Goal: Task Accomplishment & Management: Manage account settings

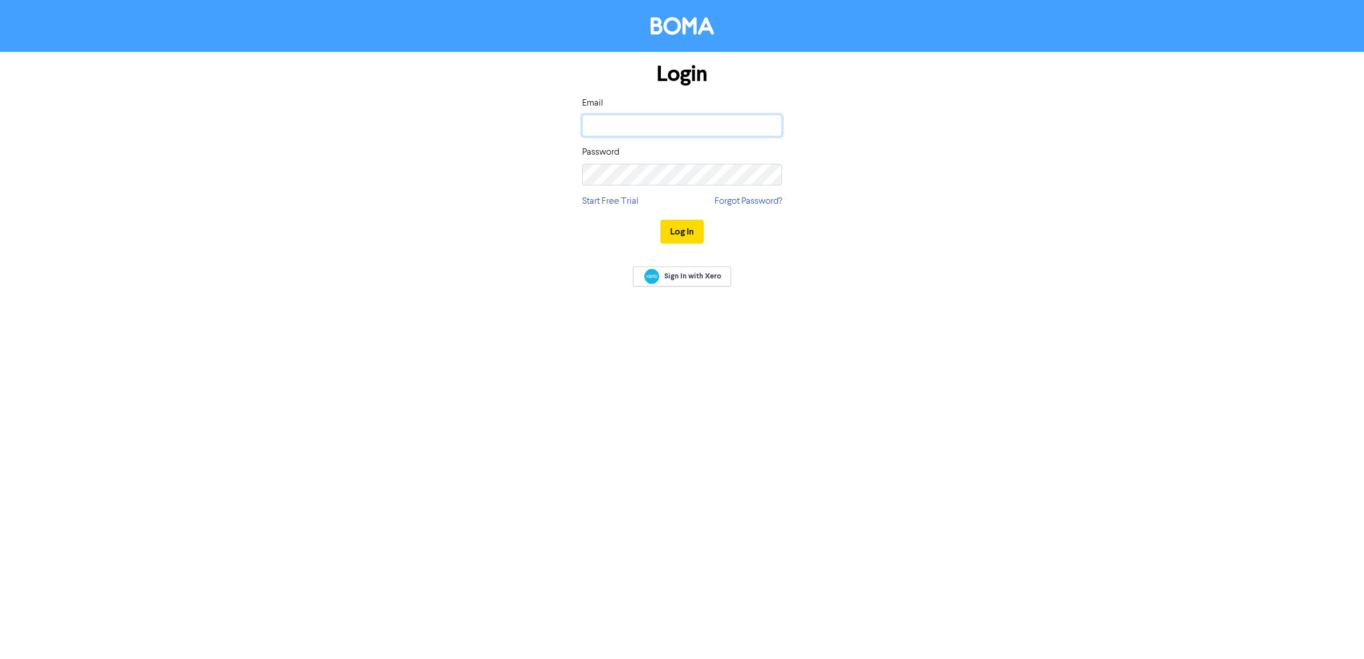
type input "[EMAIL_ADDRESS][DOMAIN_NAME]"
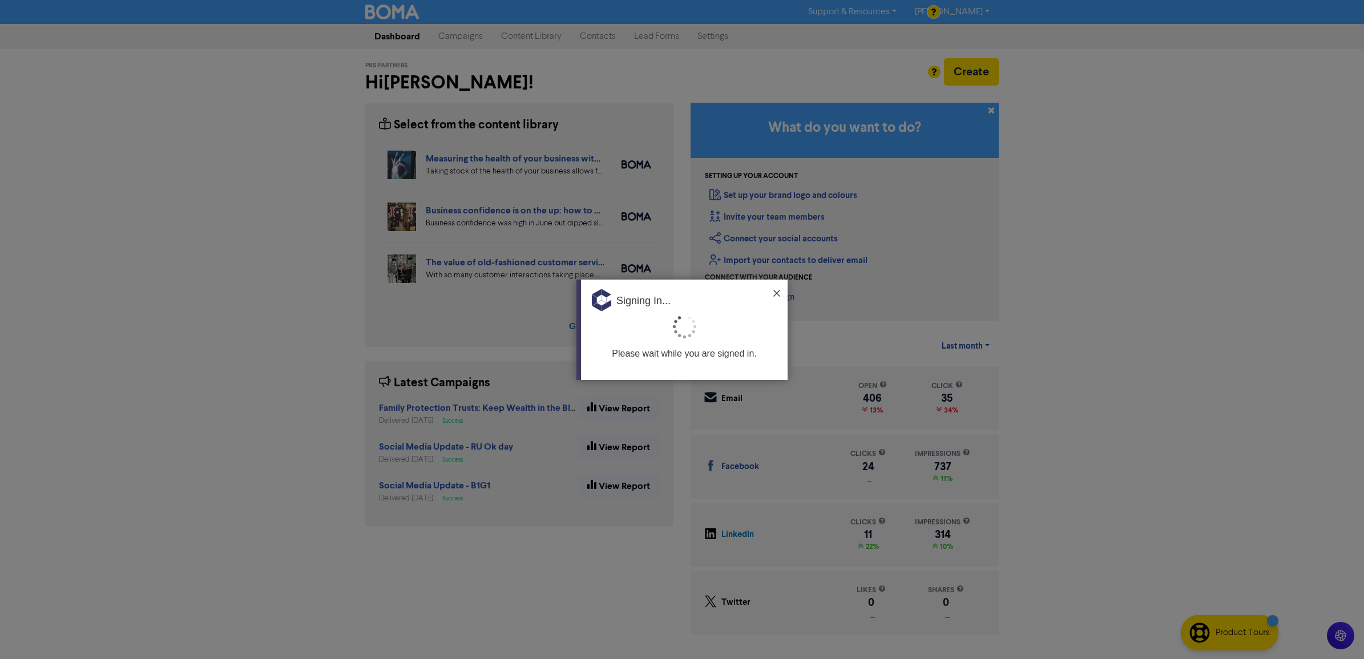
click at [777, 287] on div "Signing In..." at bounding box center [684, 297] width 207 height 34
click at [775, 292] on img at bounding box center [776, 293] width 7 height 7
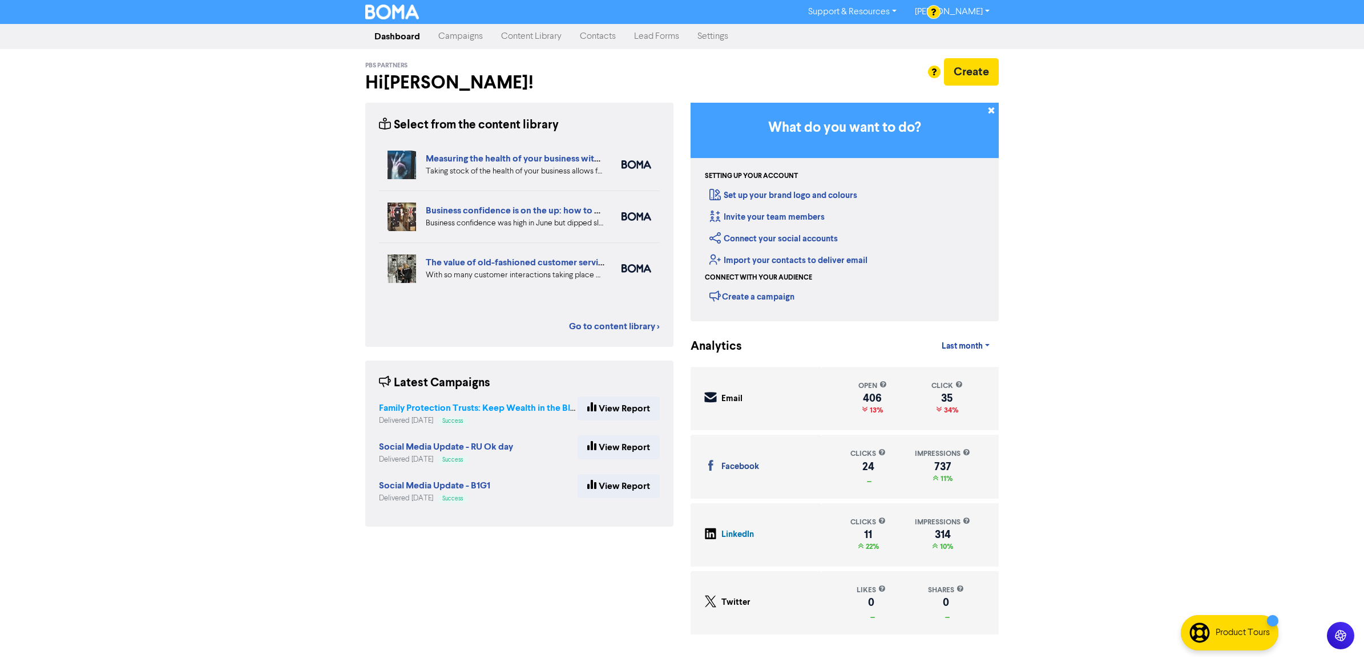
click at [434, 403] on strong "Family Protection Trusts: Keep Wealth in the Bloodline – [DATE] 5:30 PM" at bounding box center [526, 407] width 295 height 11
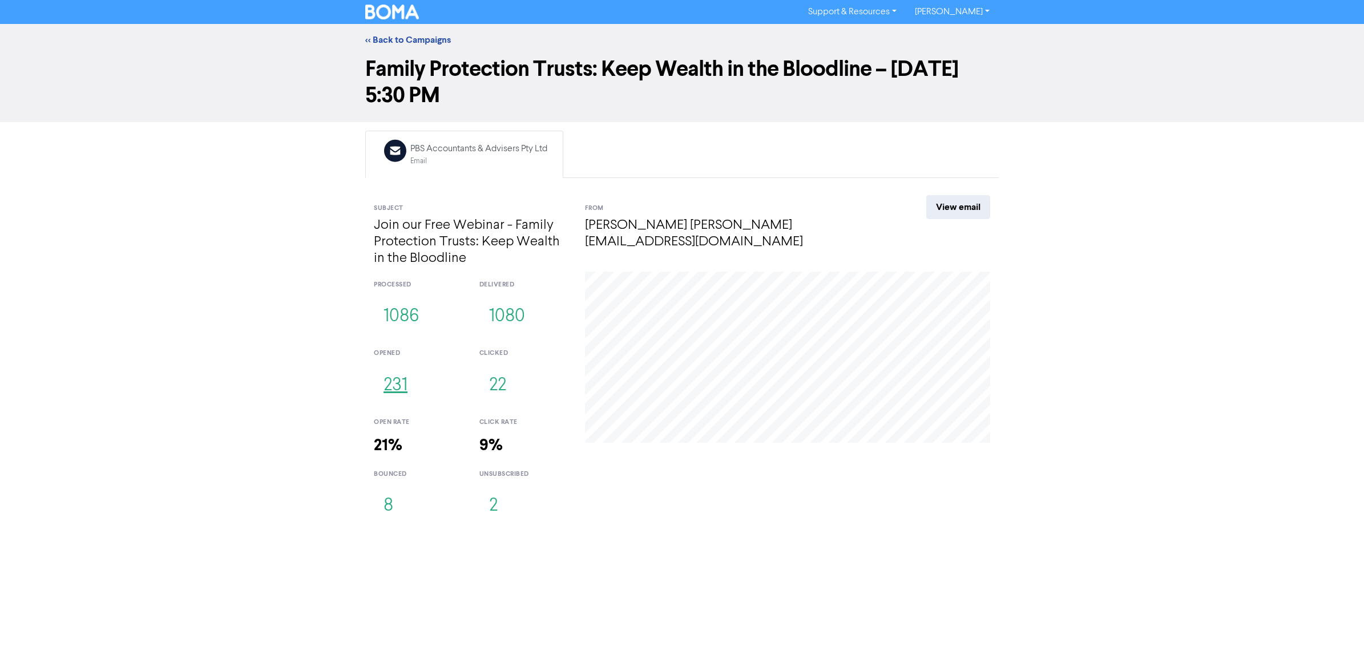
click at [398, 386] on button "231" at bounding box center [395, 386] width 43 height 38
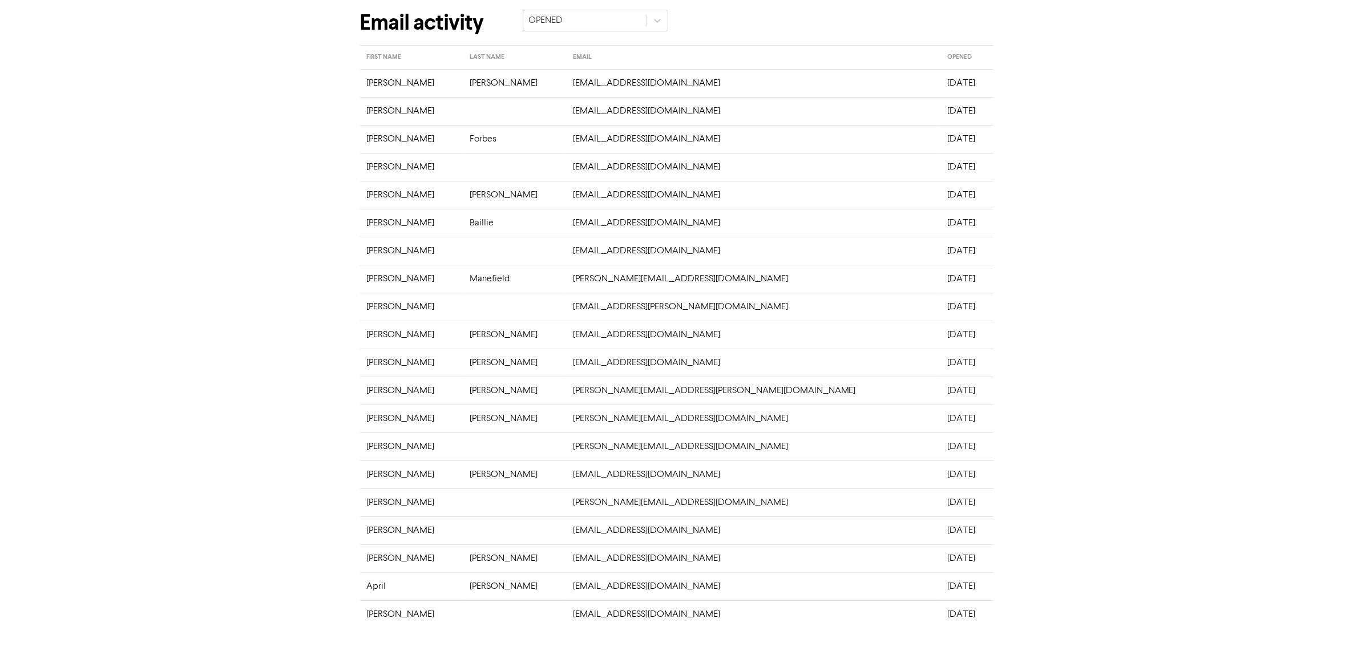
scroll to position [87, 0]
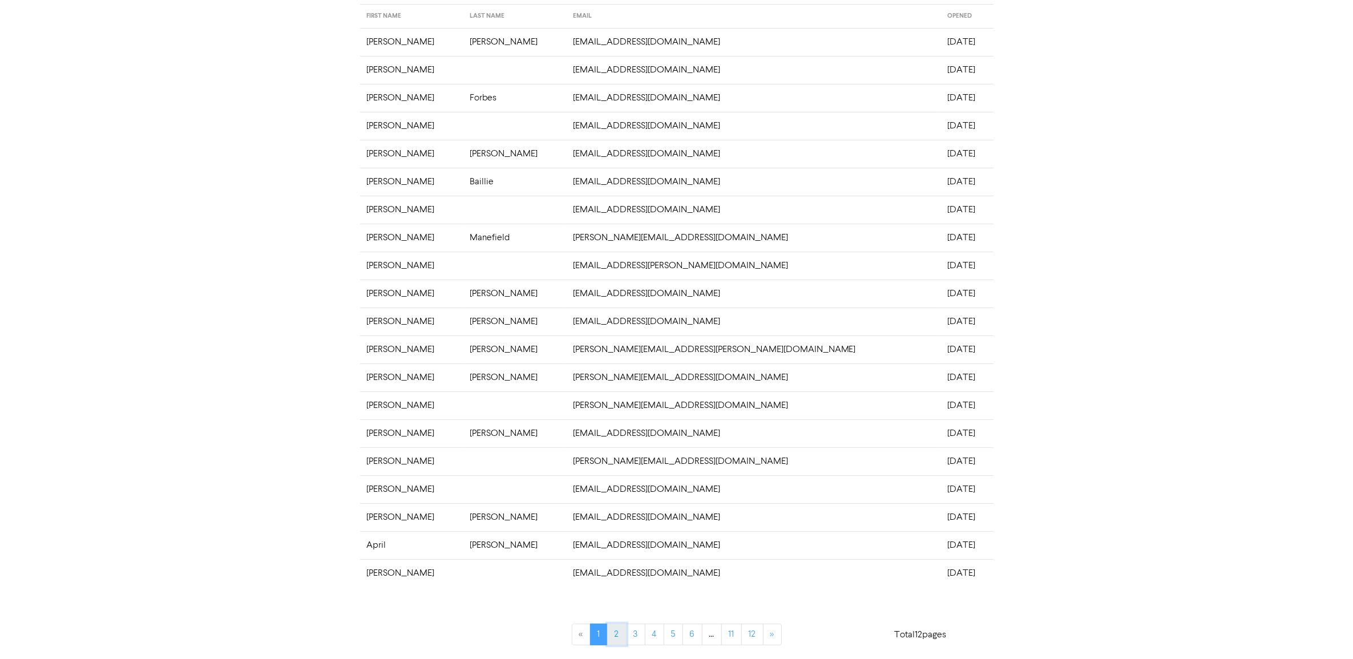
click at [617, 629] on link "2" at bounding box center [616, 635] width 19 height 22
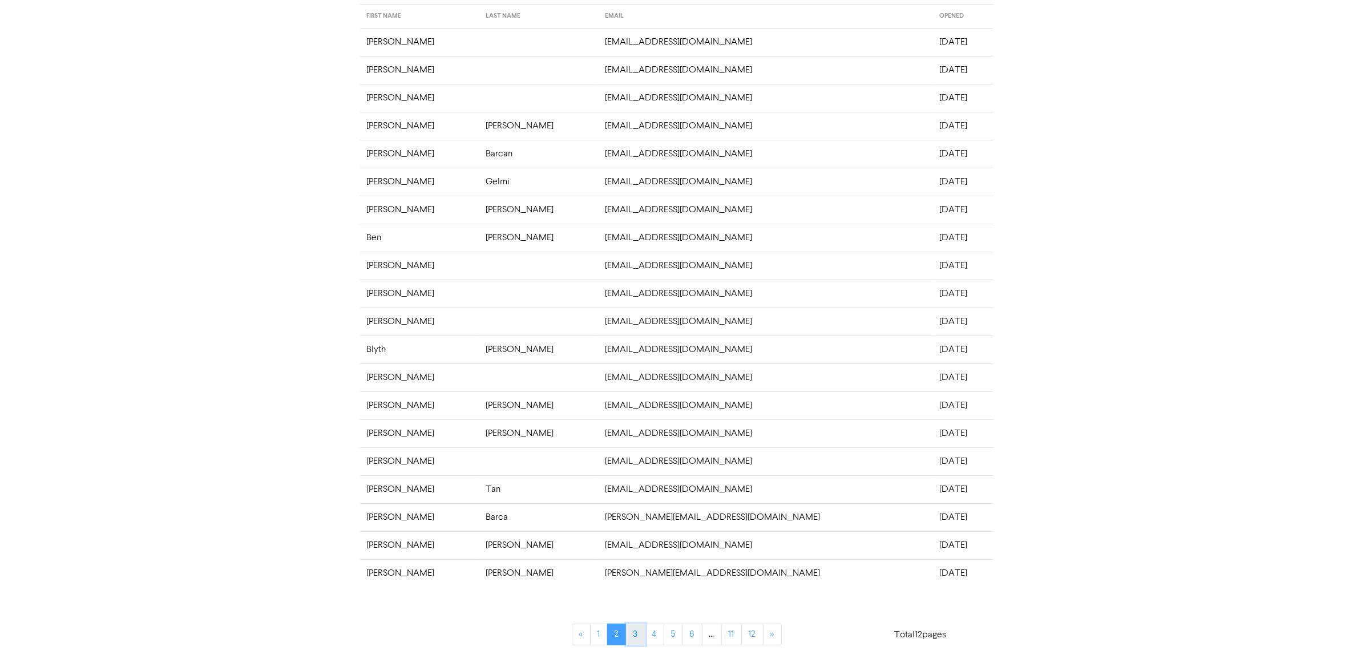
click at [638, 634] on link "3" at bounding box center [635, 635] width 19 height 22
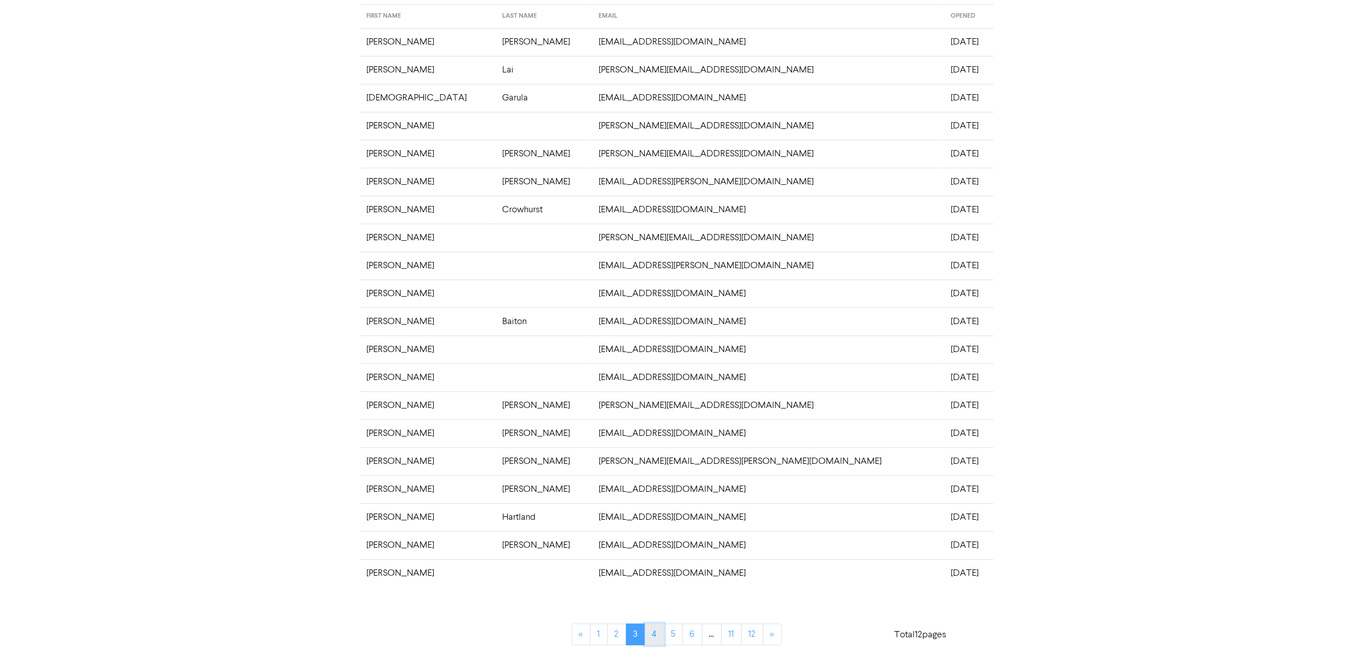
click at [650, 634] on link "4" at bounding box center [654, 635] width 19 height 22
